Goal: Task Accomplishment & Management: Use online tool/utility

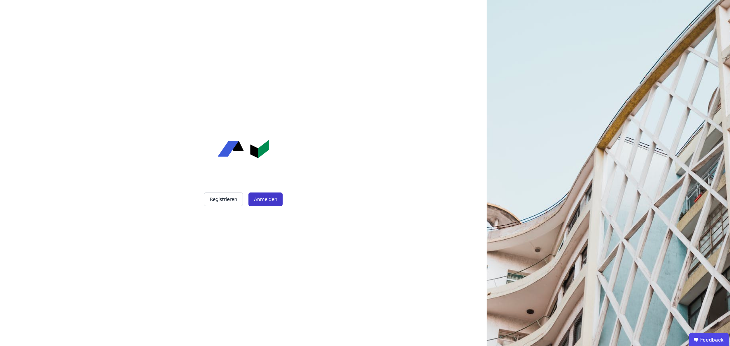
click at [267, 195] on button "Anmelden" at bounding box center [265, 200] width 34 height 14
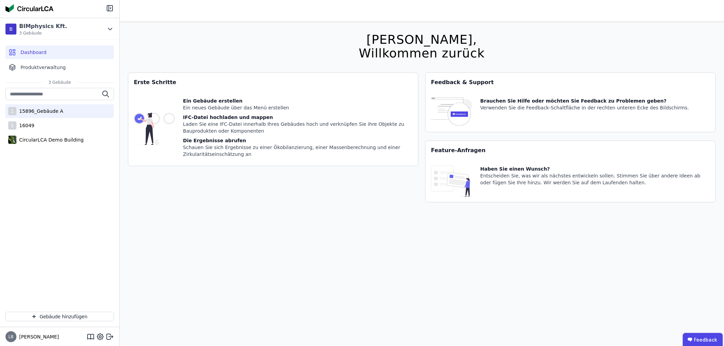
click at [60, 113] on div "1 15896_Gebäude A" at bounding box center [59, 111] width 108 height 14
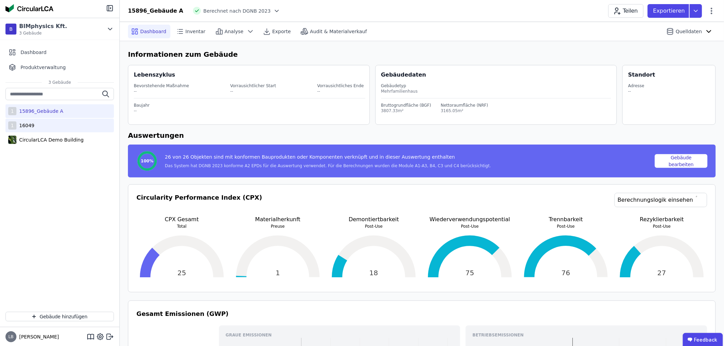
click at [28, 126] on div "16049" at bounding box center [25, 125] width 18 height 7
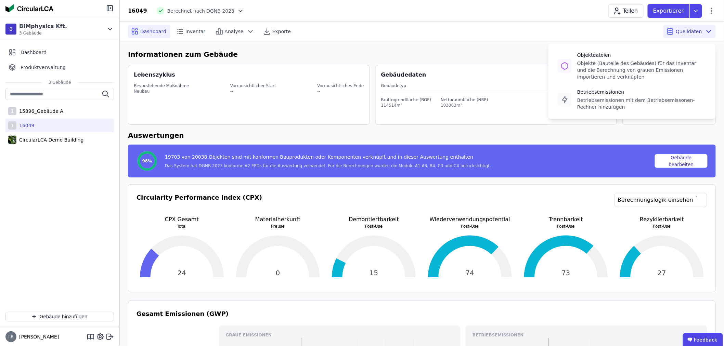
click at [698, 29] on span "Quelldaten" at bounding box center [689, 31] width 26 height 7
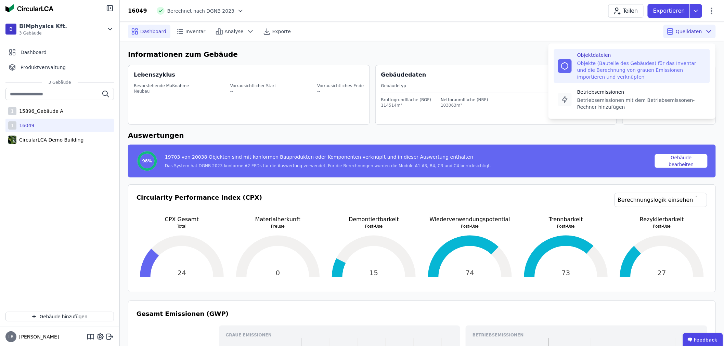
click at [623, 65] on div "Objekte (Bauteile des Gebäudes) für das Inventar und die Berechnung von grauen …" at bounding box center [641, 70] width 129 height 21
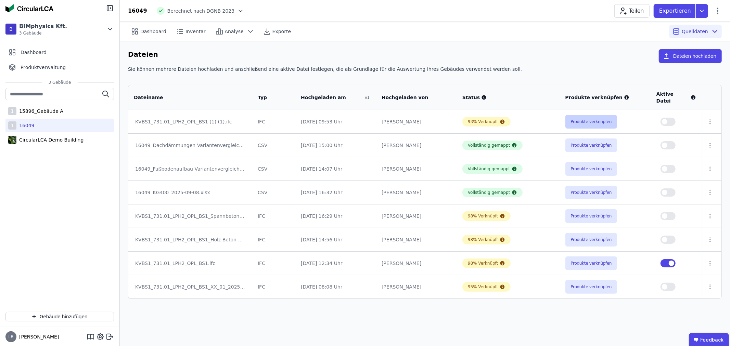
click at [584, 115] on button "Produkte verknüpfen" at bounding box center [591, 122] width 52 height 14
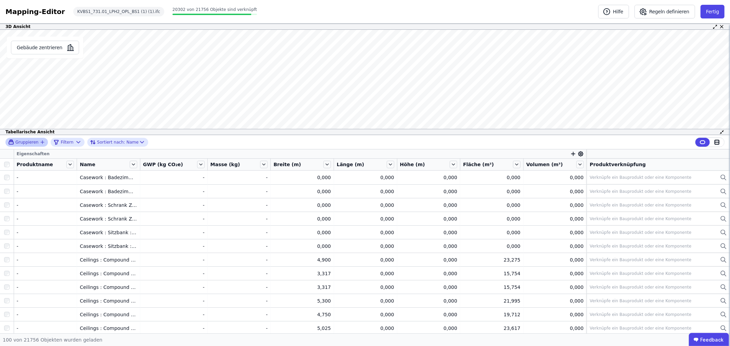
click at [40, 143] on icon "button" at bounding box center [42, 142] width 5 height 5
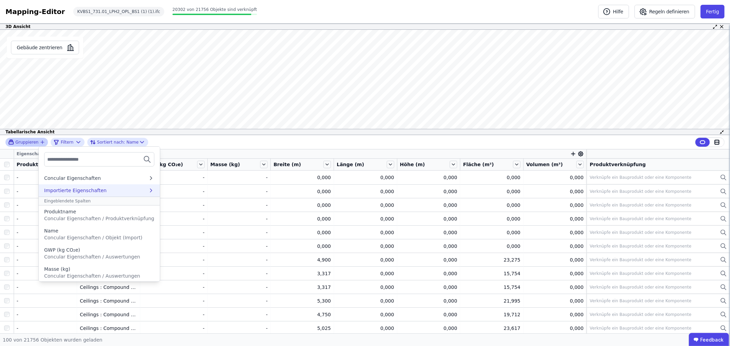
click at [82, 191] on div "Importierte Eigenschaften" at bounding box center [75, 190] width 63 height 7
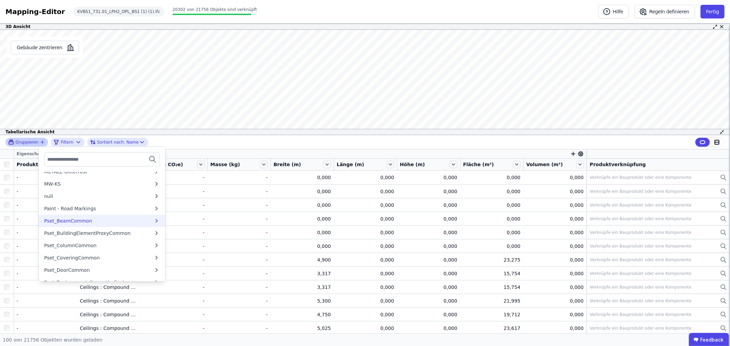
scroll to position [304, 0]
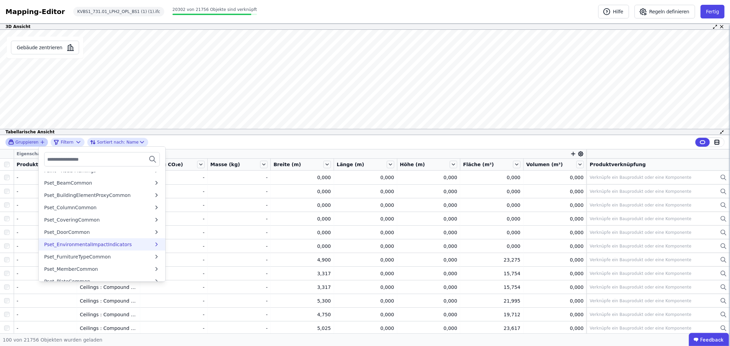
click at [101, 241] on div "Pset_EnvironmentalImpactIndicators" at bounding box center [88, 244] width 88 height 7
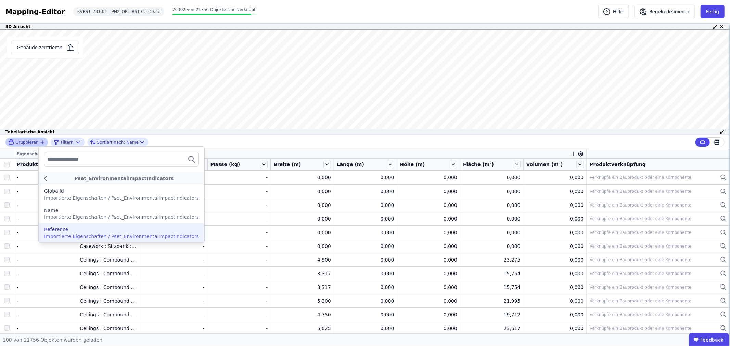
click at [96, 235] on span "Importierte Eigenschaften / Pset_EnvironmentalImpactIndicators" at bounding box center [121, 236] width 155 height 5
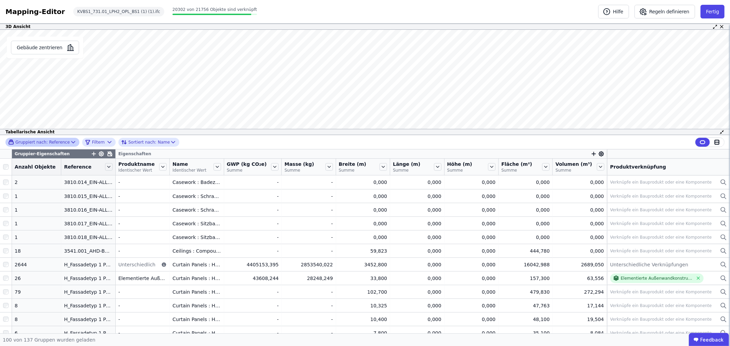
click at [213, 145] on div "Gruppiert nach: Reference Filtern Sortiert nach: Name" at bounding box center [365, 142] width 730 height 14
click at [107, 170] on div "Reference" at bounding box center [88, 167] width 54 height 12
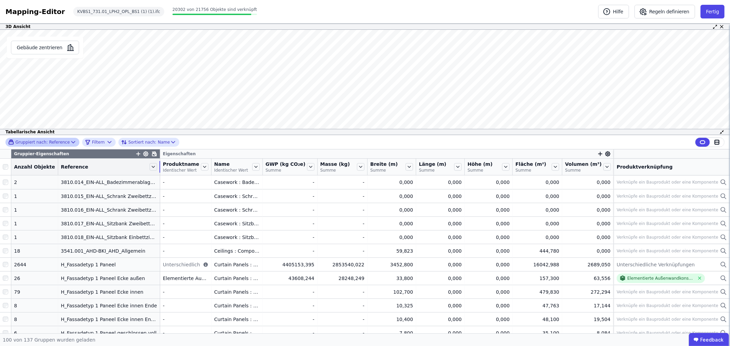
drag, startPoint x: 107, startPoint y: 168, endPoint x: 162, endPoint y: 165, distance: 54.9
click at [162, 165] on tr "Anzahl Objekte Reference Produktname Identischer Wert Name Identischer Wert GWP…" at bounding box center [365, 167] width 730 height 17
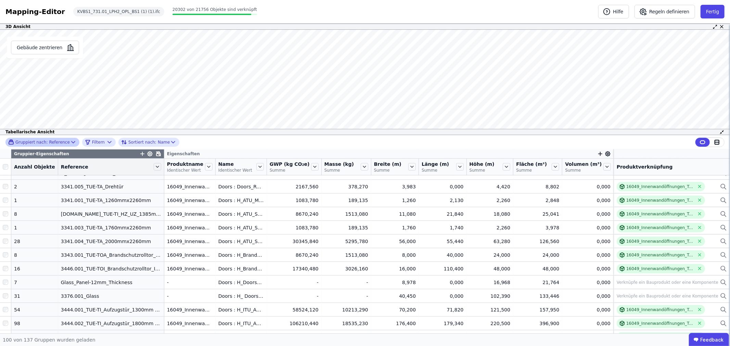
scroll to position [380, 0]
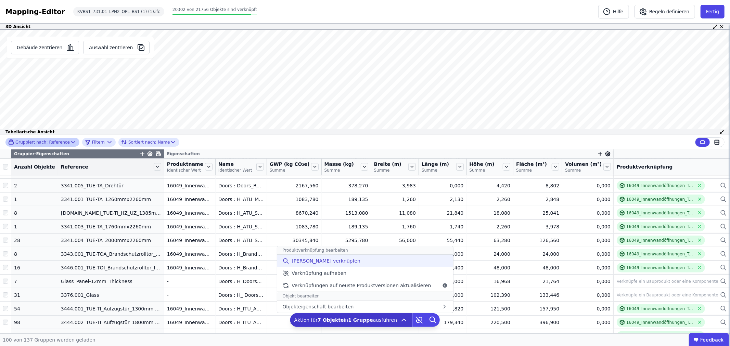
click at [329, 262] on span "[PERSON_NAME] verknüpfen" at bounding box center [326, 261] width 69 height 7
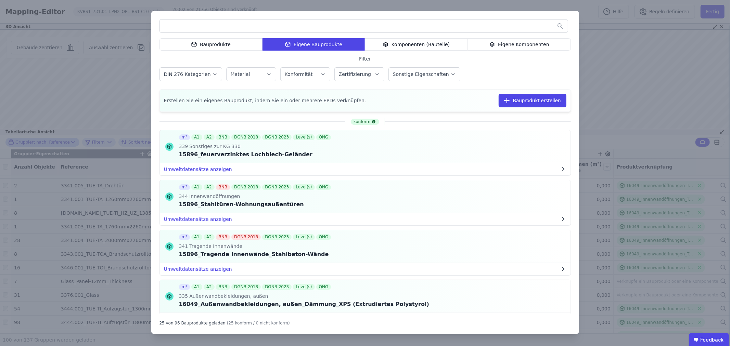
click at [507, 45] on div "Eigene Komponenten" at bounding box center [519, 44] width 103 height 12
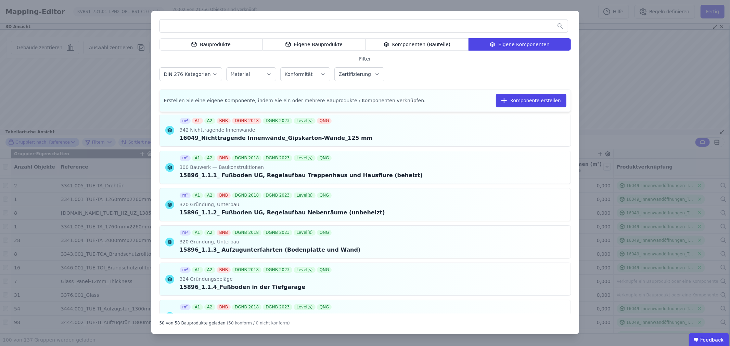
scroll to position [912, 0]
click at [623, 63] on div "Bauprodukte Eigene Bauprodukte Komponenten (Bauteile) Eigene Komponenten Filter…" at bounding box center [365, 173] width 730 height 346
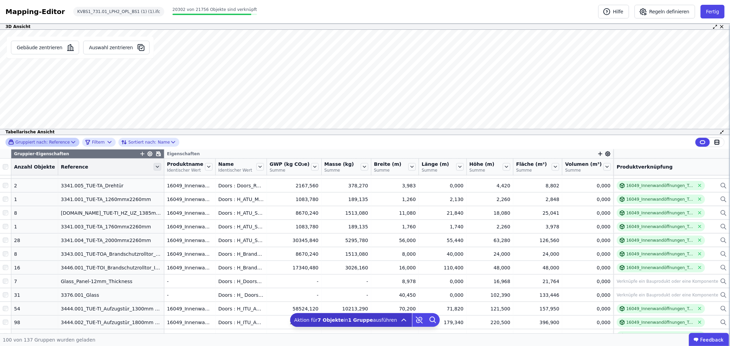
click at [154, 165] on icon at bounding box center [158, 167] width 8 height 8
click at [186, 223] on li "Nach “Reference” absteigend sortieren" at bounding box center [213, 227] width 120 height 14
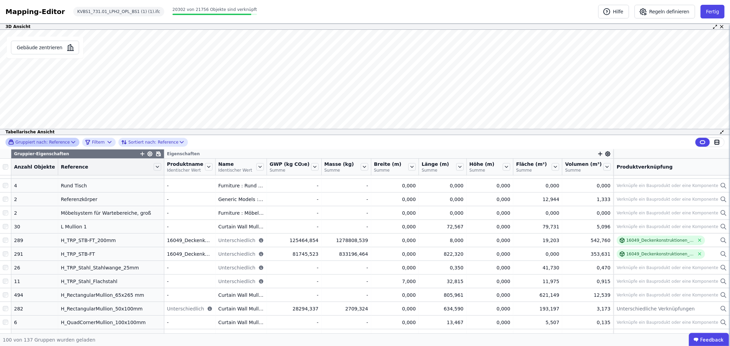
scroll to position [0, 0]
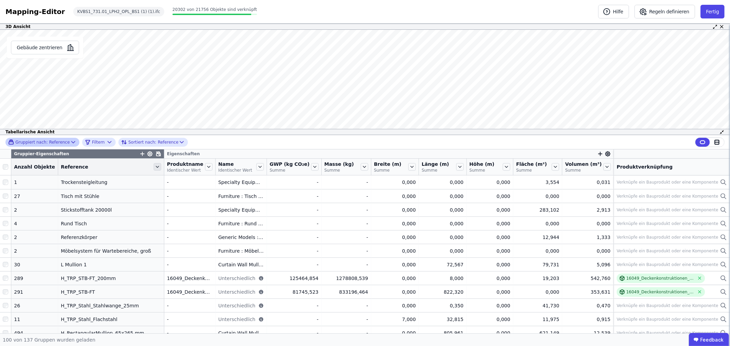
click at [154, 166] on icon at bounding box center [158, 167] width 8 height 8
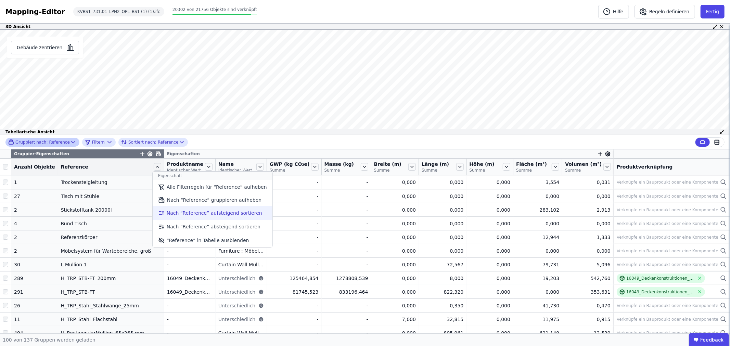
click at [168, 213] on li "Nach “Reference” aufsteigend sortieren" at bounding box center [213, 213] width 120 height 14
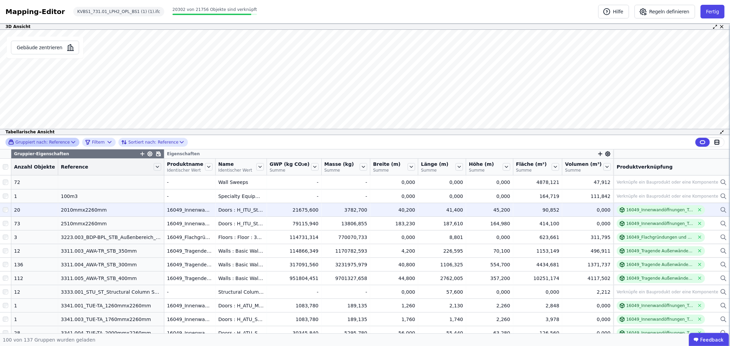
scroll to position [38, 0]
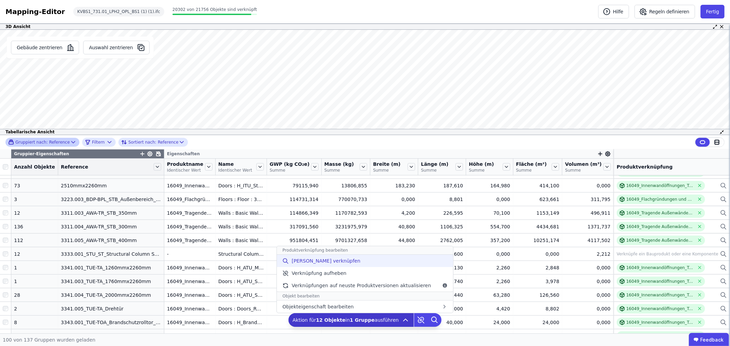
click at [317, 259] on span "[PERSON_NAME] verknüpfen" at bounding box center [326, 261] width 69 height 7
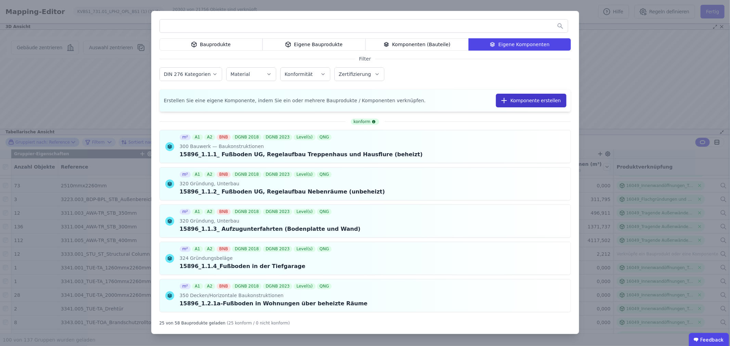
click at [534, 100] on button "Komponente erstellen" at bounding box center [531, 101] width 70 height 14
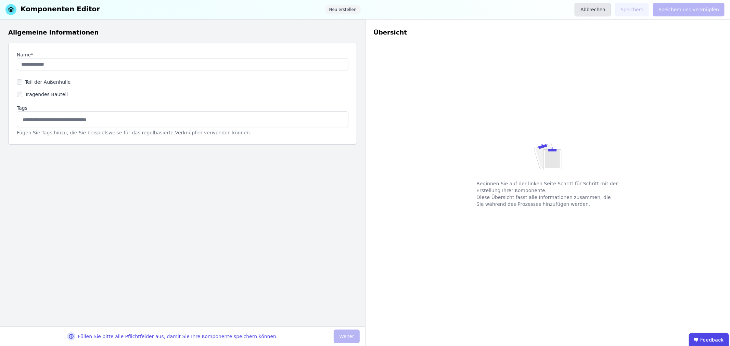
click at [601, 5] on button "Abbrechen" at bounding box center [593, 10] width 36 height 14
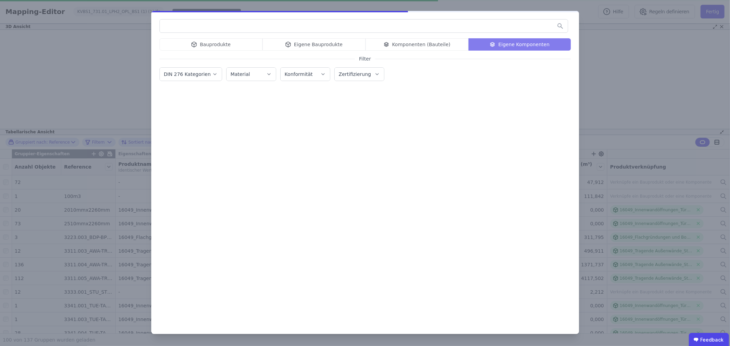
click at [208, 47] on div "Bauprodukte" at bounding box center [210, 44] width 103 height 12
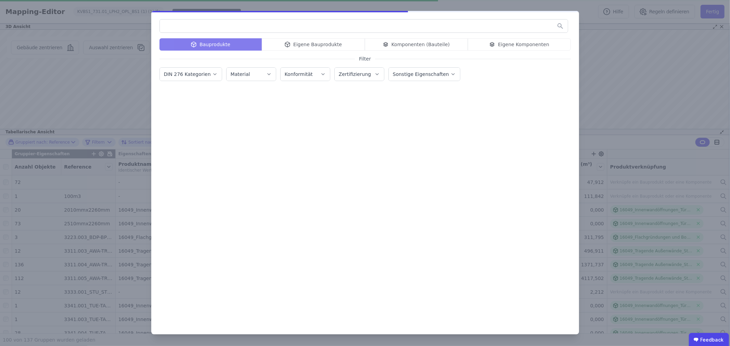
click at [209, 44] on div "Bauprodukte Eigene Bauprodukte Komponenten (Bauteile) Eigene Komponenten" at bounding box center [364, 44] width 411 height 12
click at [196, 25] on input "text" at bounding box center [364, 26] width 408 height 12
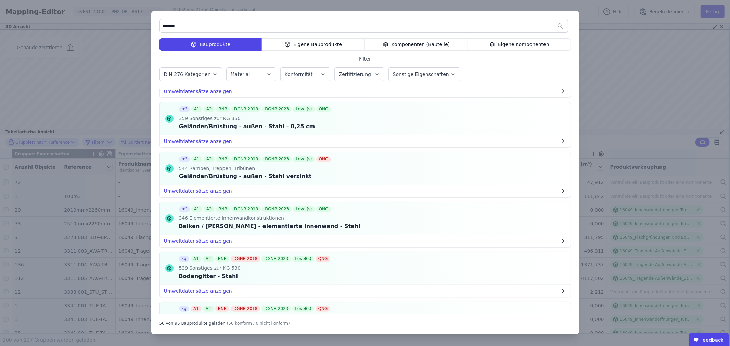
scroll to position [1161, 0]
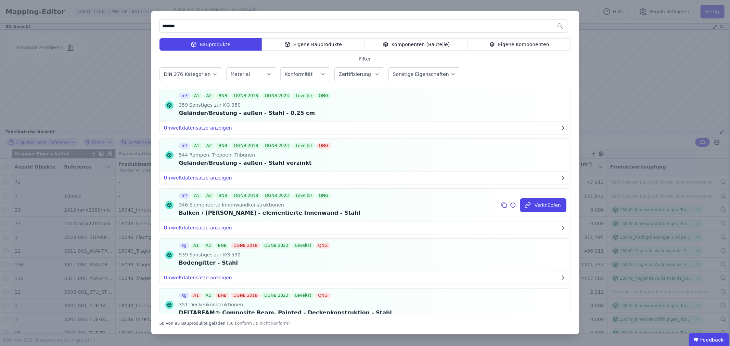
type input "*******"
click at [511, 208] on icon at bounding box center [513, 205] width 6 height 8
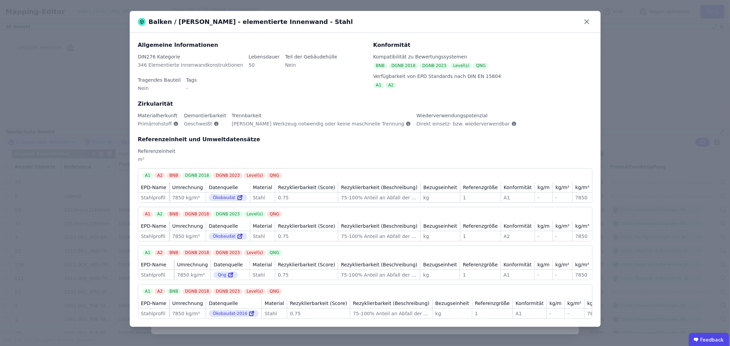
scroll to position [7, 0]
click at [586, 19] on icon at bounding box center [586, 21] width 11 height 11
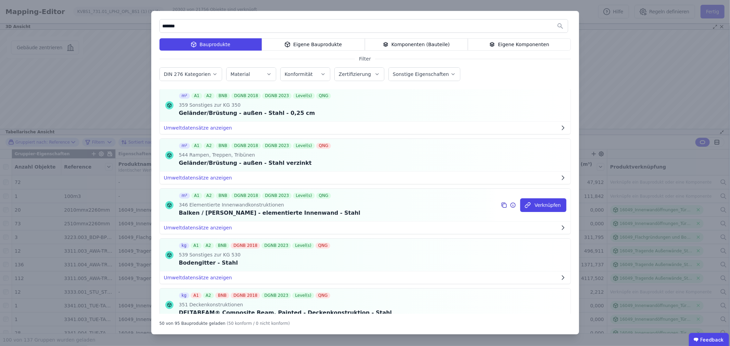
click at [501, 207] on icon at bounding box center [504, 205] width 6 height 8
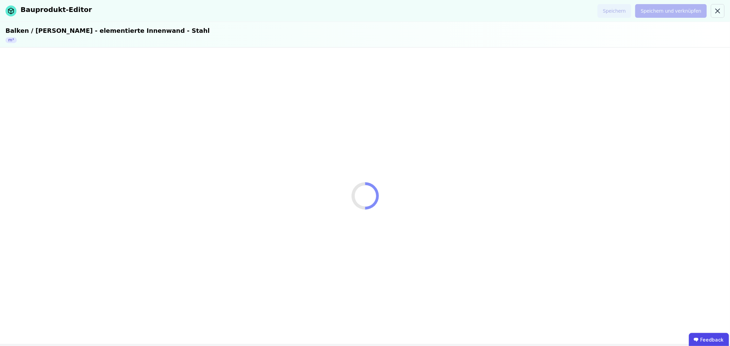
select select "**********"
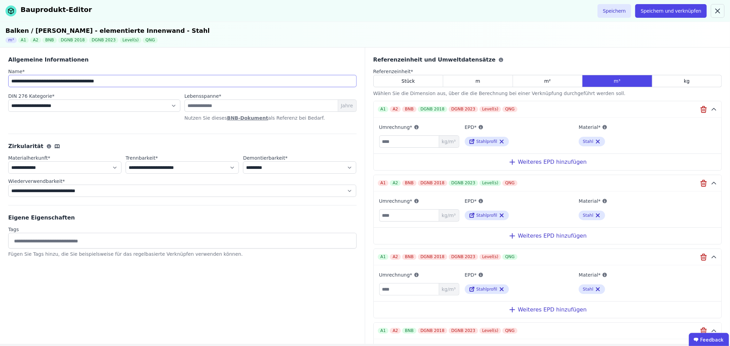
drag, startPoint x: 138, startPoint y: 82, endPoint x: 9, endPoint y: 77, distance: 129.1
click at [9, 77] on input "**********" at bounding box center [182, 81] width 348 height 12
type input "**********"
click at [721, 10] on icon at bounding box center [717, 11] width 8 height 8
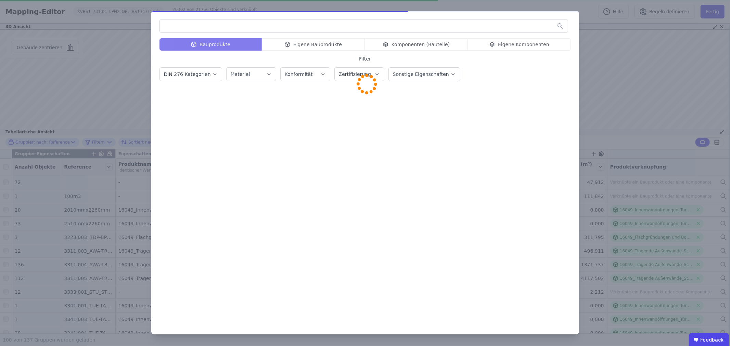
click at [634, 76] on div "Bauprodukte Eigene Bauprodukte Komponenten (Bauteile) Eigene Komponenten Filter…" at bounding box center [365, 173] width 730 height 346
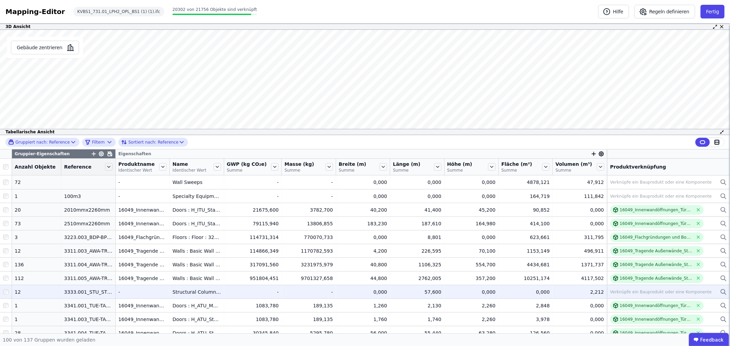
click at [2, 293] on div at bounding box center [6, 292] width 12 height 12
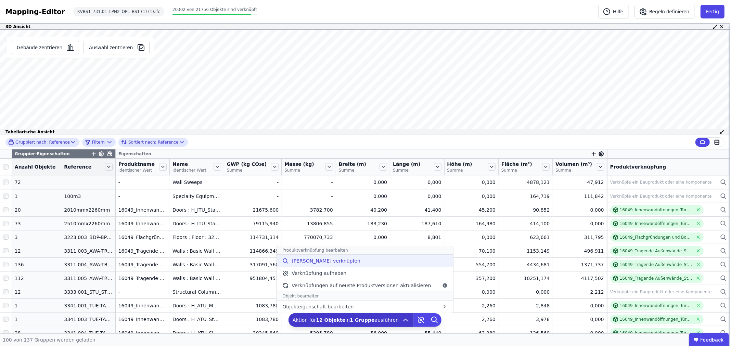
click at [320, 262] on span "[PERSON_NAME] verknüpfen" at bounding box center [326, 261] width 69 height 7
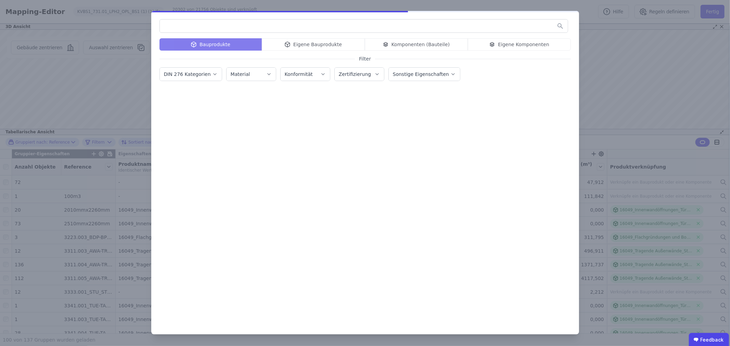
click at [182, 28] on input "text" at bounding box center [364, 26] width 408 height 12
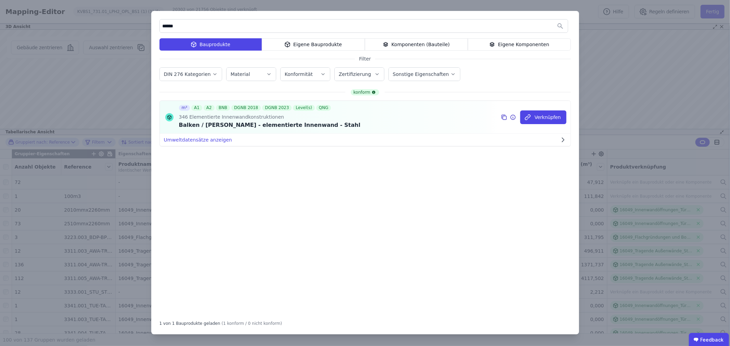
type input "******"
click at [507, 118] on icon at bounding box center [504, 117] width 6 height 8
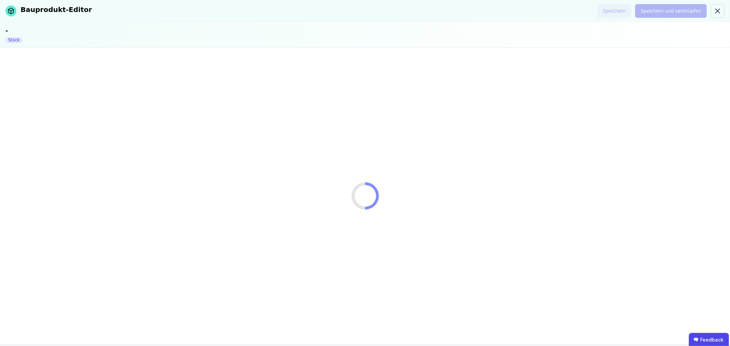
select select "**********"
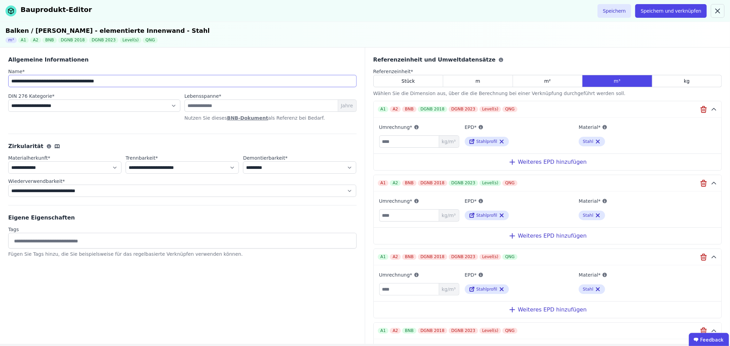
drag, startPoint x: 126, startPoint y: 81, endPoint x: 2, endPoint y: 83, distance: 123.5
click at [2, 83] on div "**********" at bounding box center [182, 196] width 365 height 297
drag, startPoint x: 58, startPoint y: 80, endPoint x: 26, endPoint y: 79, distance: 31.8
click at [26, 79] on input "**********" at bounding box center [182, 81] width 348 height 12
type input "**********"
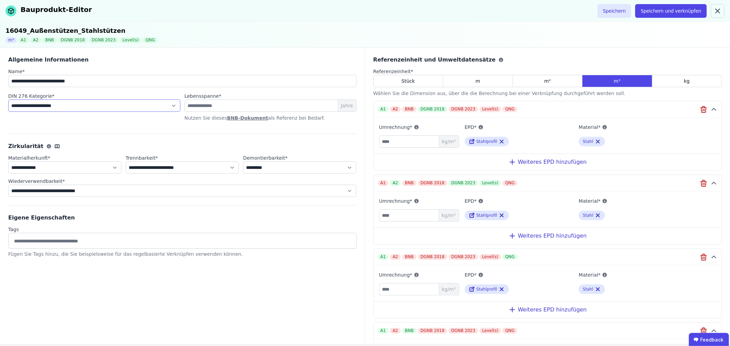
click at [78, 104] on select "**********" at bounding box center [94, 106] width 172 height 12
select select "**********"
click at [8, 100] on select "**********" at bounding box center [94, 106] width 172 height 12
click at [669, 13] on button "Speichern und verknüpfen" at bounding box center [671, 11] width 72 height 14
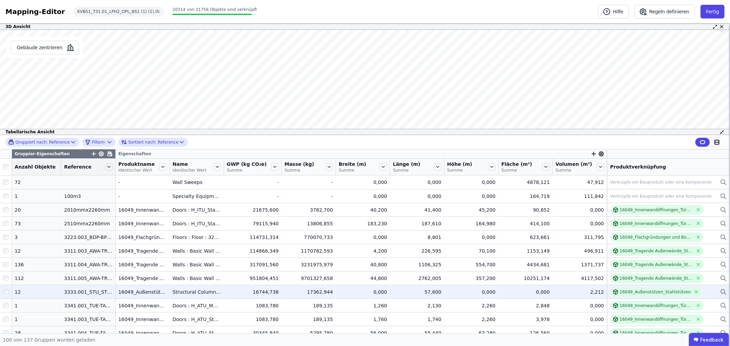
click at [2, 292] on div at bounding box center [6, 292] width 12 height 12
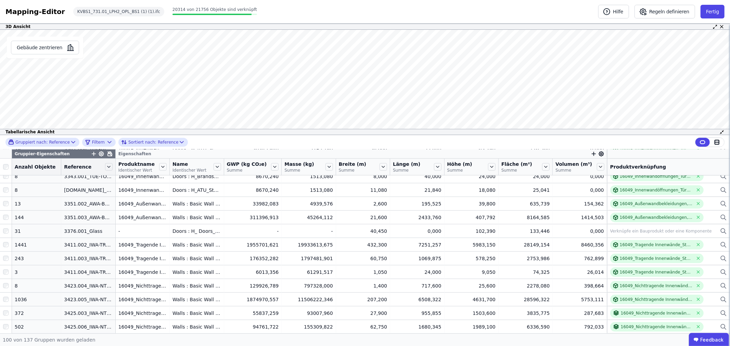
scroll to position [190, 0]
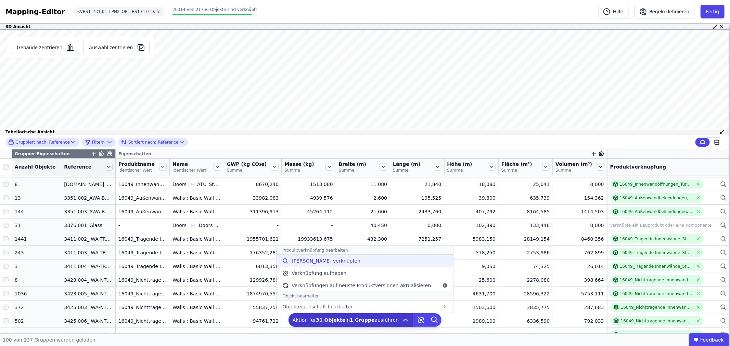
click at [330, 262] on span "[PERSON_NAME] verknüpfen" at bounding box center [326, 261] width 69 height 7
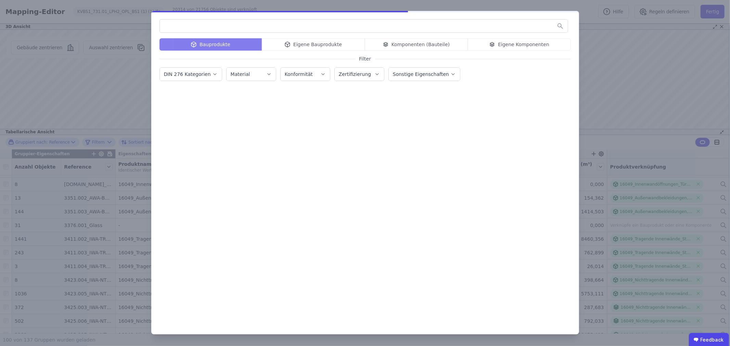
click at [502, 45] on div "Bauprodukte Eigene Bauprodukte Komponenten (Bauteile) Eigene Komponenten" at bounding box center [364, 44] width 411 height 12
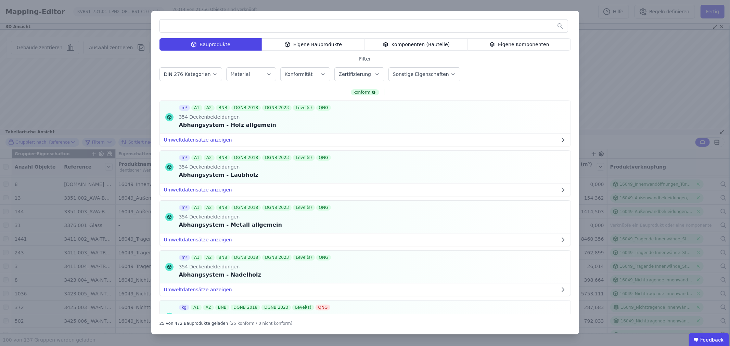
click at [503, 44] on div "Eigene Komponenten" at bounding box center [519, 44] width 103 height 12
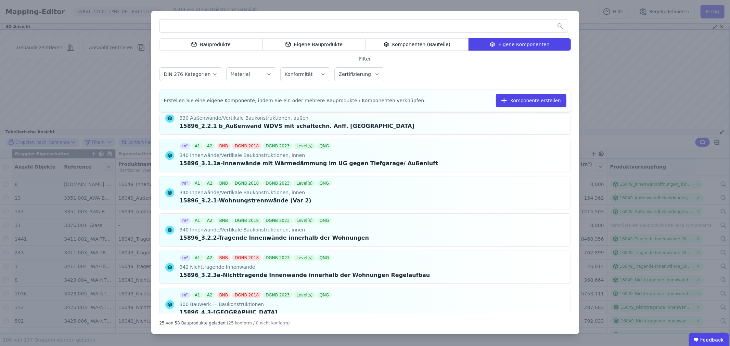
scroll to position [380, 0]
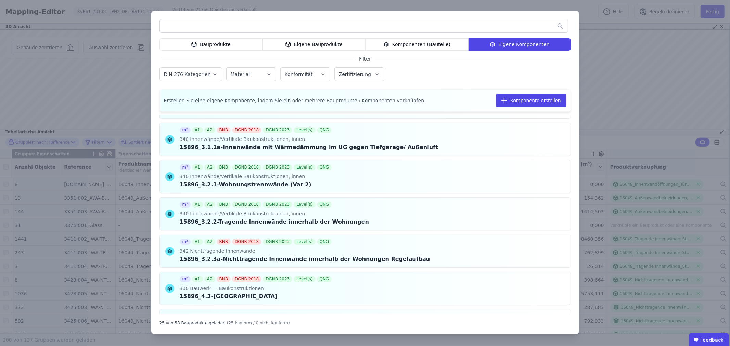
click at [187, 76] on label "DIN 276 Kategorien" at bounding box center [188, 74] width 48 height 5
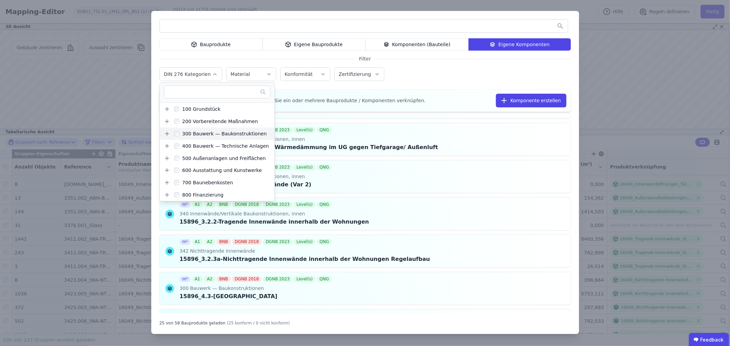
click at [167, 134] on icon at bounding box center [167, 134] width 0 height 4
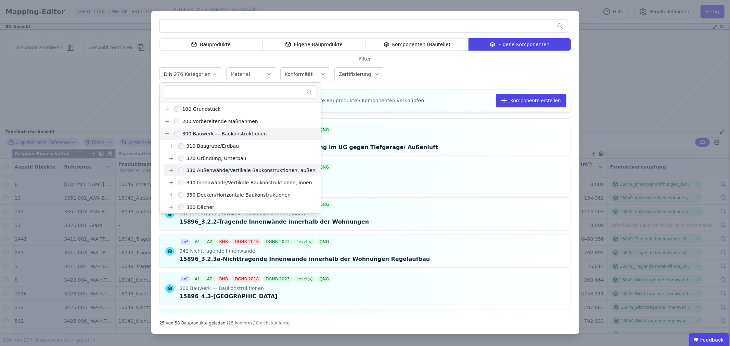
click at [171, 170] on icon at bounding box center [171, 170] width 6 height 6
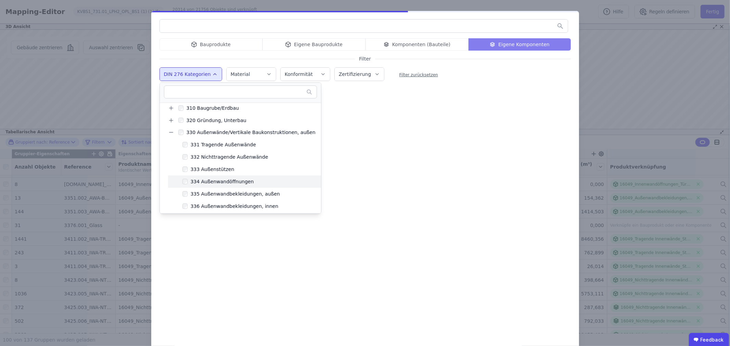
scroll to position [0, 0]
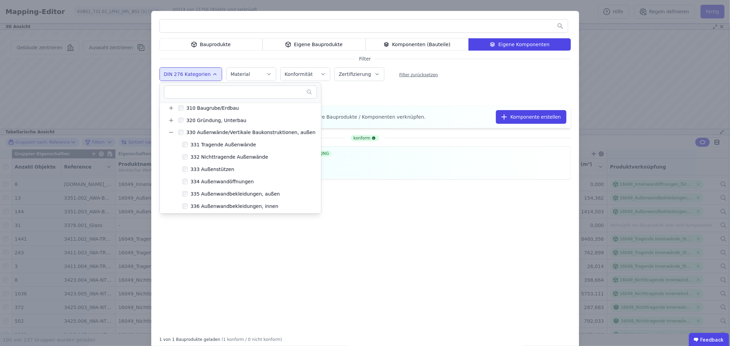
click at [374, 265] on div "konform m² A1 A2 BNB DGNB 2018 DGNB 2023 Level(s) QNG 334 Außenwandöffnungen 15…" at bounding box center [364, 230] width 411 height 199
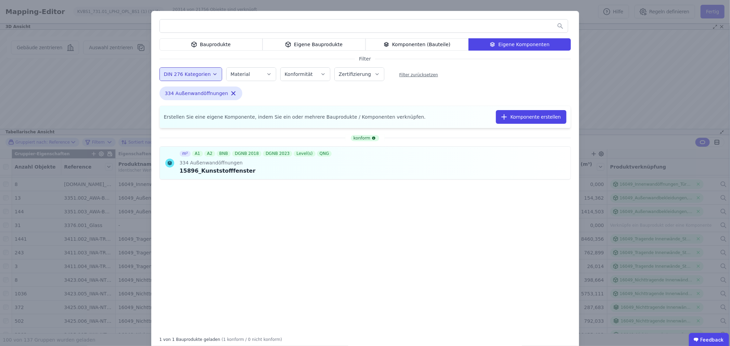
click at [306, 43] on div "Eigene Bauprodukte" at bounding box center [313, 44] width 103 height 12
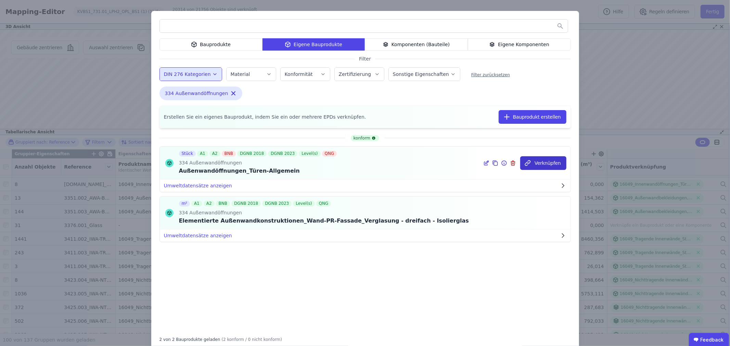
click at [545, 162] on button "Verknüpfen" at bounding box center [543, 163] width 46 height 14
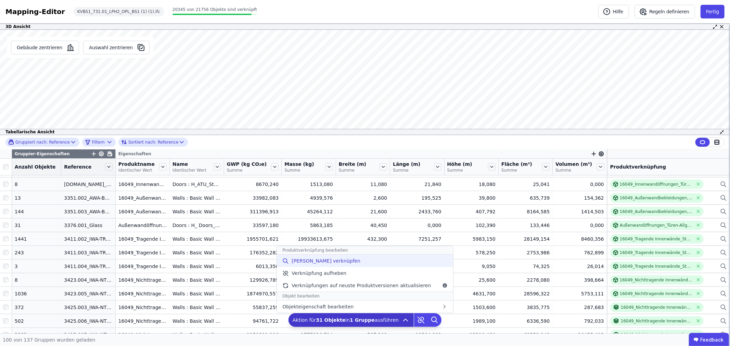
click at [325, 261] on span "[PERSON_NAME] verknüpfen" at bounding box center [326, 261] width 69 height 7
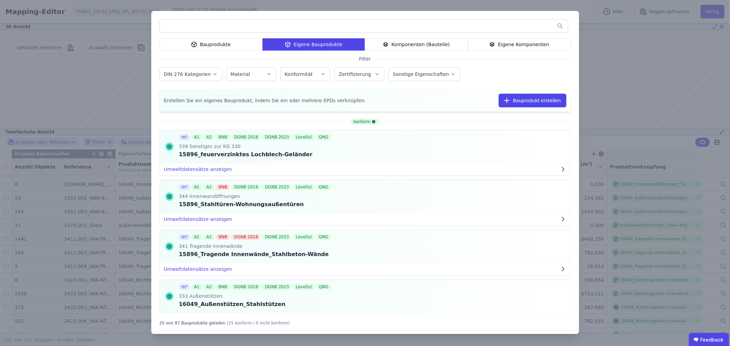
click at [190, 72] on label "DIN 276 Kategorien" at bounding box center [188, 74] width 48 height 5
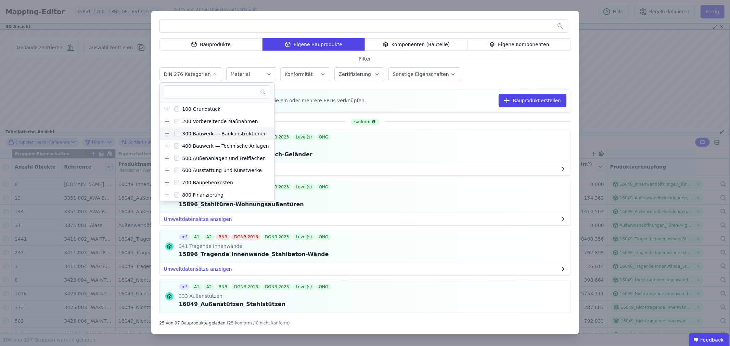
click at [166, 132] on icon at bounding box center [167, 134] width 6 height 6
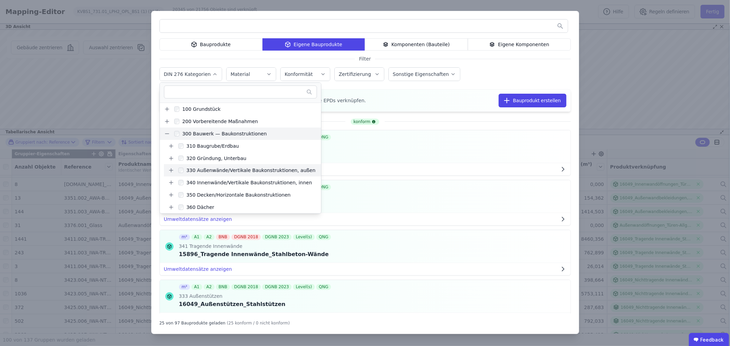
click at [171, 170] on icon at bounding box center [171, 170] width 6 height 6
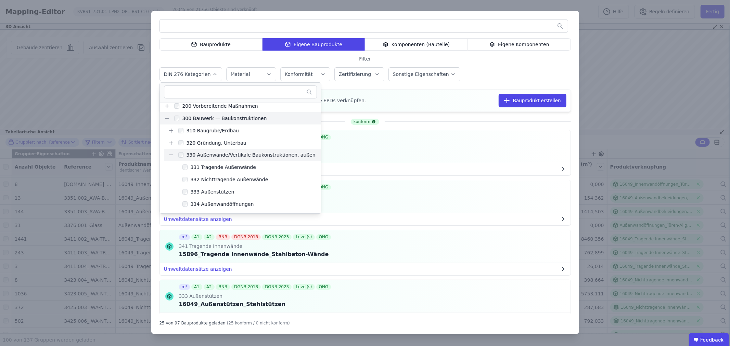
scroll to position [38, 0]
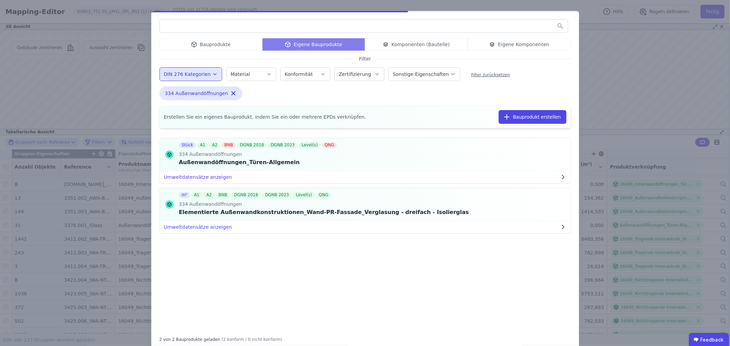
click at [236, 273] on div "Stück A1 A2 BNB DGNB 2018 DGNB 2023 Level(s) QNG 334 Außenwandöffnungen Außenwa…" at bounding box center [364, 230] width 411 height 199
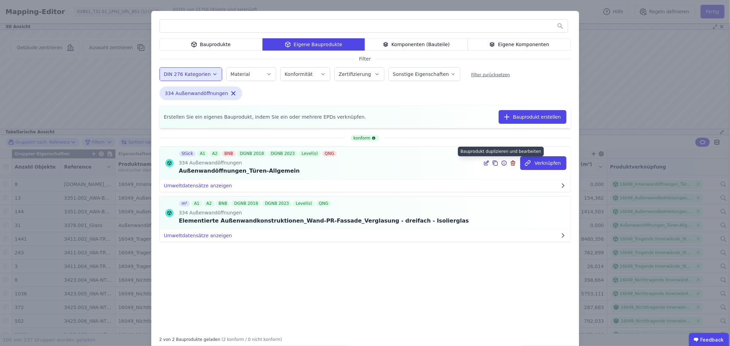
click at [494, 162] on icon at bounding box center [496, 164] width 4 height 4
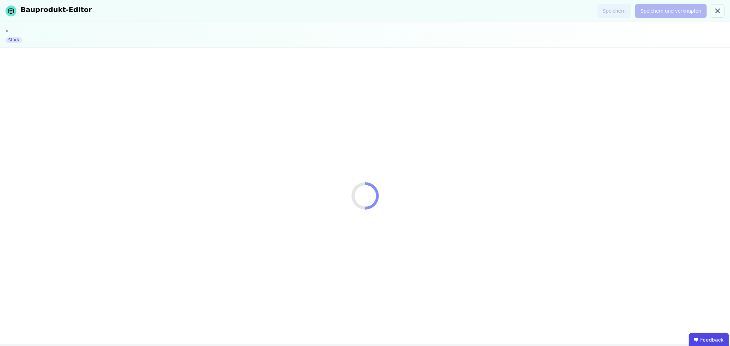
select select "**********"
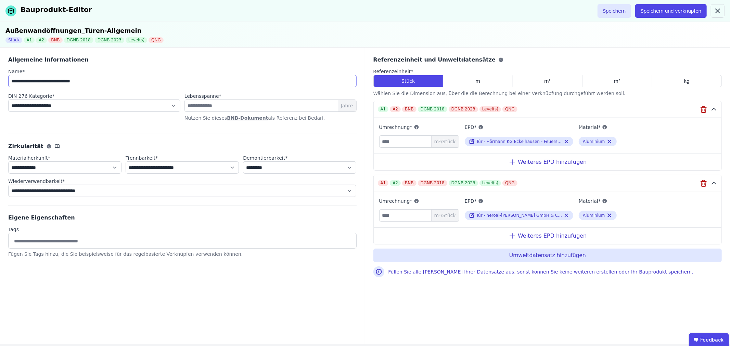
click at [12, 81] on input "**********" at bounding box center [182, 81] width 348 height 12
type input "**********"
click at [551, 78] on div "m²" at bounding box center [548, 81] width 70 height 12
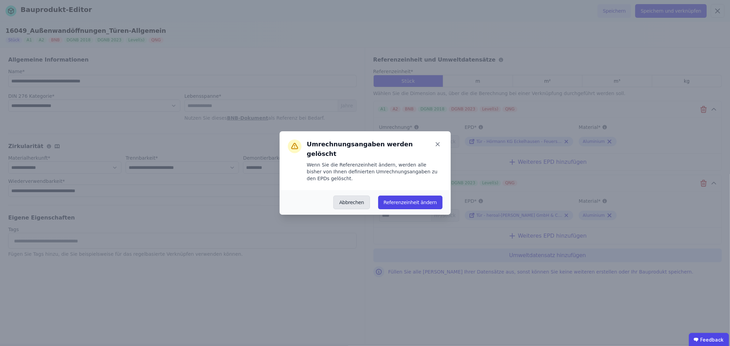
click at [363, 196] on button "Abbrechen" at bounding box center [351, 203] width 36 height 14
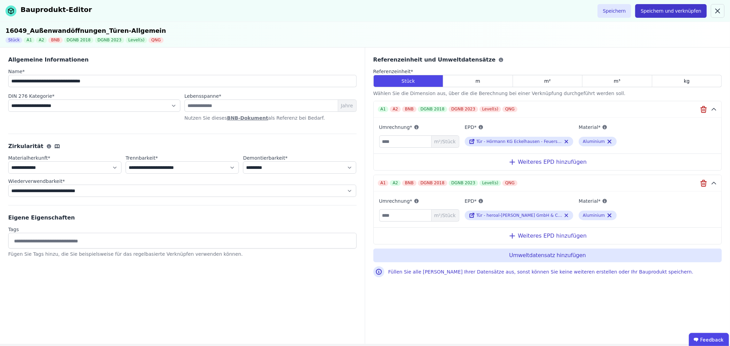
click at [671, 11] on button "Speichern und verknüpfen" at bounding box center [671, 11] width 72 height 14
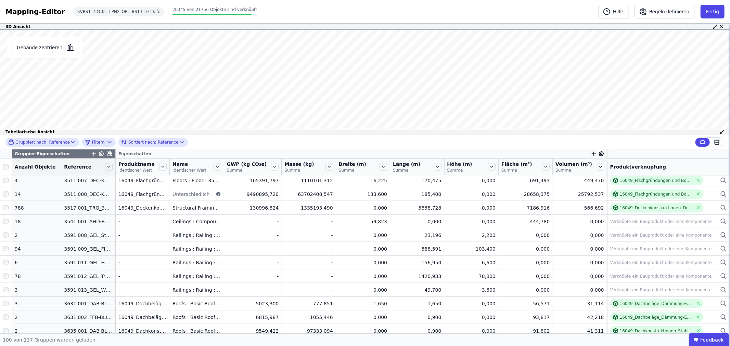
scroll to position [722, 0]
